Goal: Transaction & Acquisition: Purchase product/service

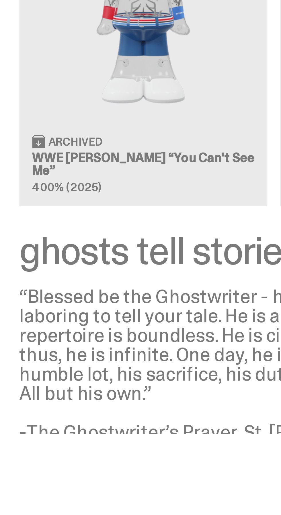
scroll to position [707, 0]
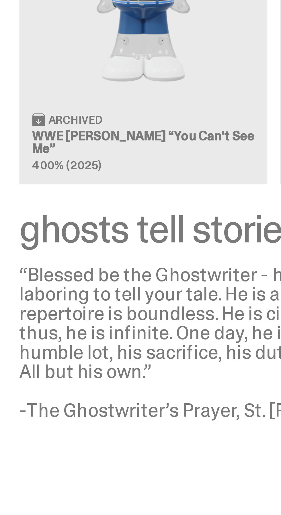
click at [43, 476] on div "“Blessed be the Ghostwriter - he who is fated for obscurity and lonely anonymit…" at bounding box center [138, 482] width 263 height 55
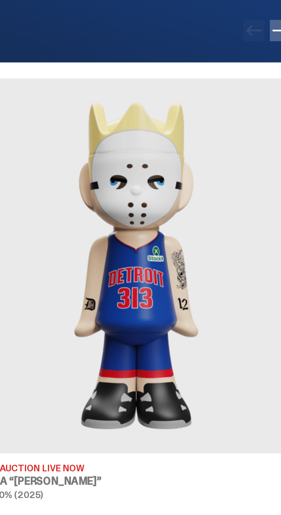
scroll to position [38, 0]
click at [187, 308] on img at bounding box center [205, 285] width 129 height 162
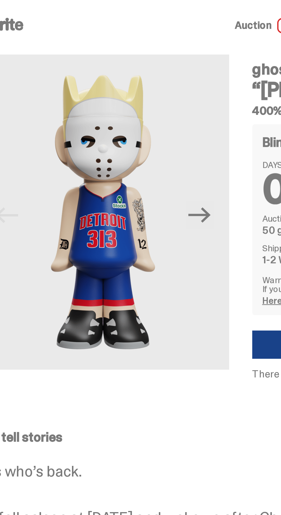
click at [125, 99] on icon "Next" at bounding box center [122, 96] width 10 height 10
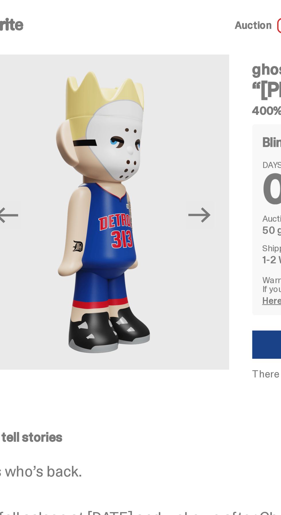
click at [125, 96] on icon "Next" at bounding box center [122, 96] width 10 height 7
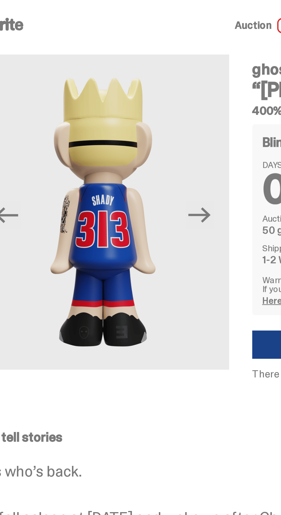
click at [127, 95] on icon "Next" at bounding box center [122, 96] width 10 height 7
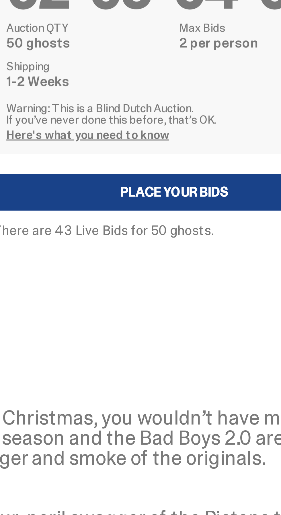
click at [199, 135] on link "Here's what you need to know" at bounding box center [178, 134] width 56 height 5
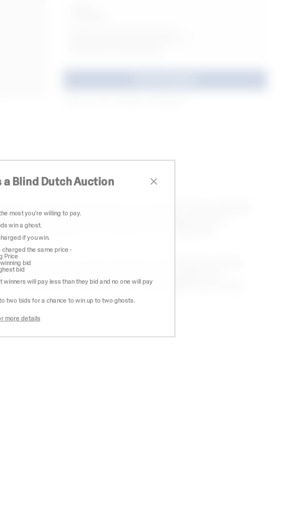
click at [203, 220] on span "close" at bounding box center [200, 216] width 7 height 7
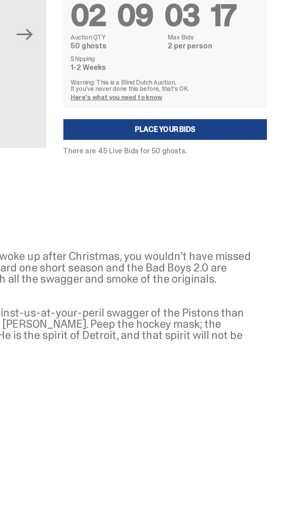
click at [243, 158] on link "Place your Bids" at bounding box center [207, 154] width 125 height 13
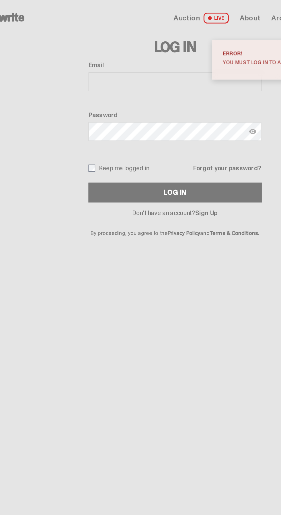
click at [32, 75] on div "Log In Email Password Keep me logged in Forgot your password? Log In Don't have…" at bounding box center [138, 86] width 277 height 127
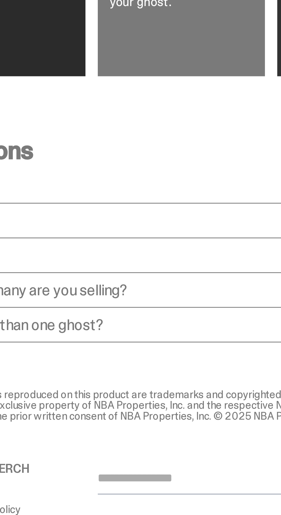
scroll to position [478, 0]
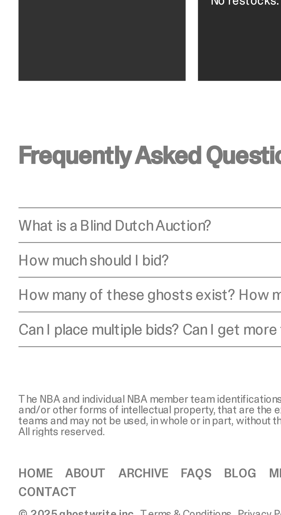
click at [19, 408] on div "How much should I bid? How much should I bid? The short answer is: just bid the…" at bounding box center [138, 412] width 263 height 9
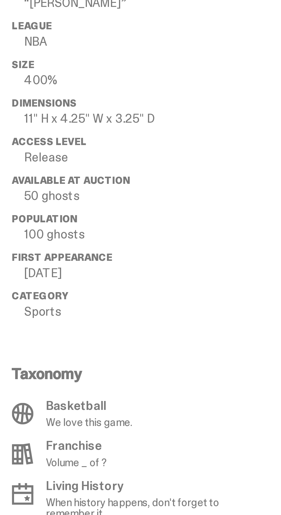
scroll to position [341, 0]
